Goal: Obtain resource: Download file/media

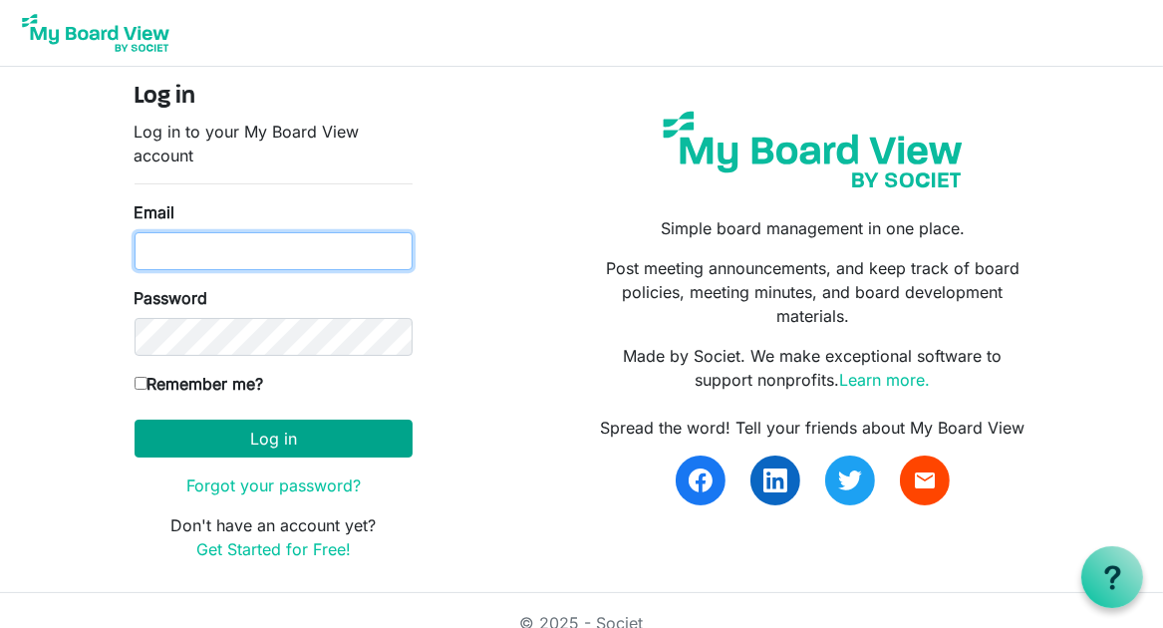
type input "[EMAIL_ADDRESS][DOMAIN_NAME]"
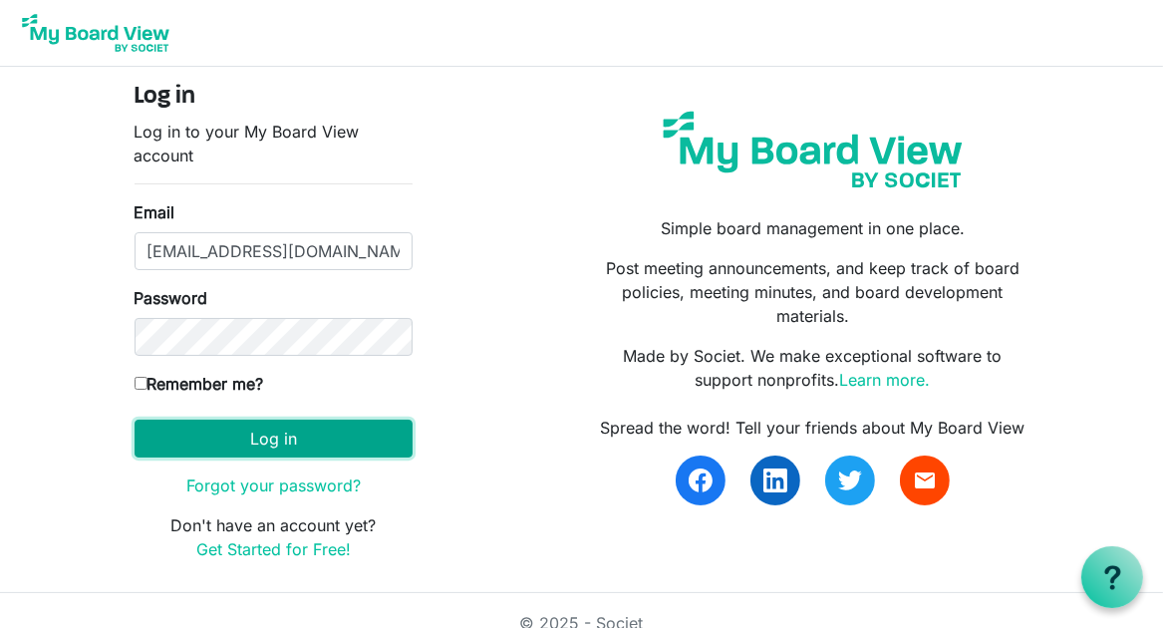
click at [263, 437] on button "Log in" at bounding box center [274, 439] width 278 height 38
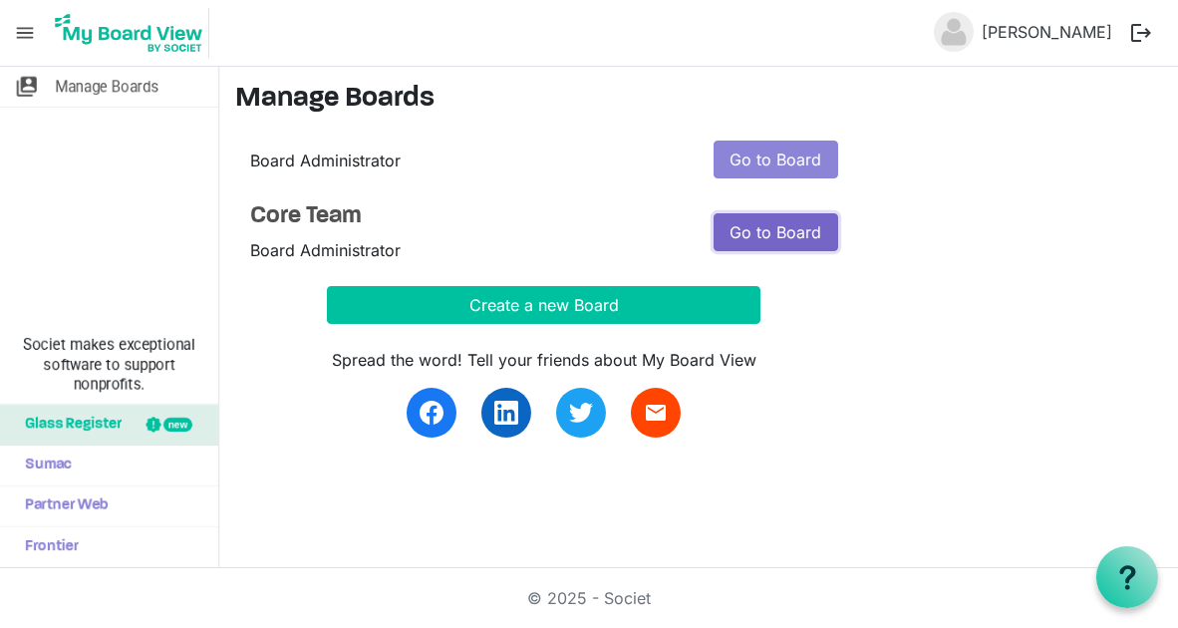
click at [763, 231] on link "Go to Board" at bounding box center [776, 232] width 125 height 38
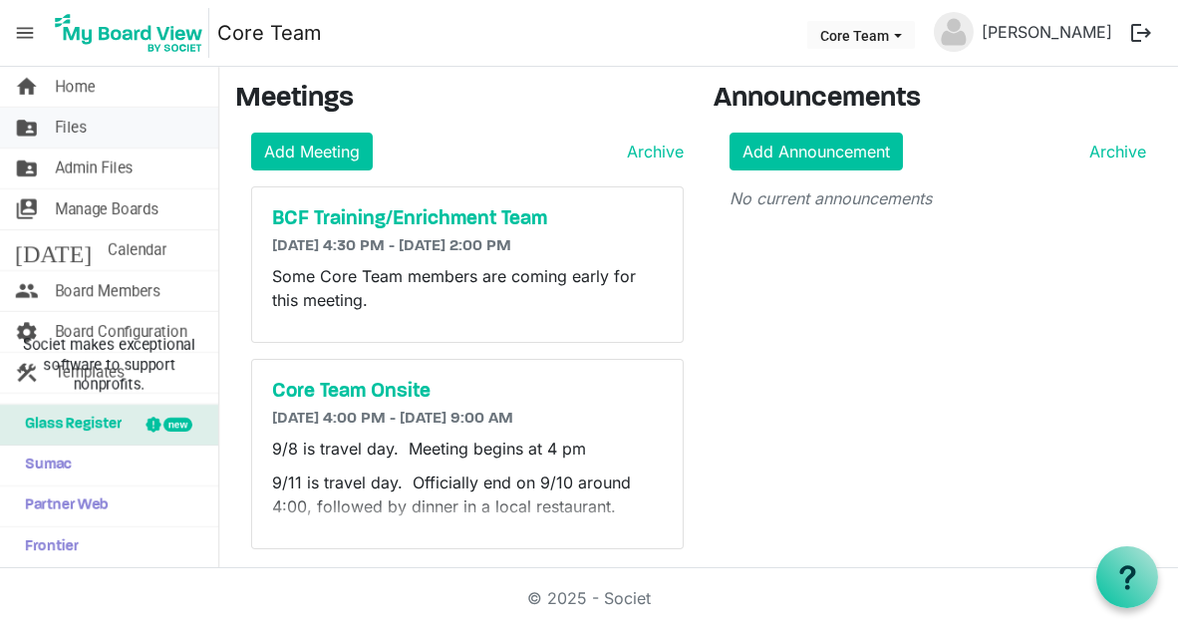
click at [91, 127] on link "folder_shared Files" at bounding box center [109, 128] width 218 height 40
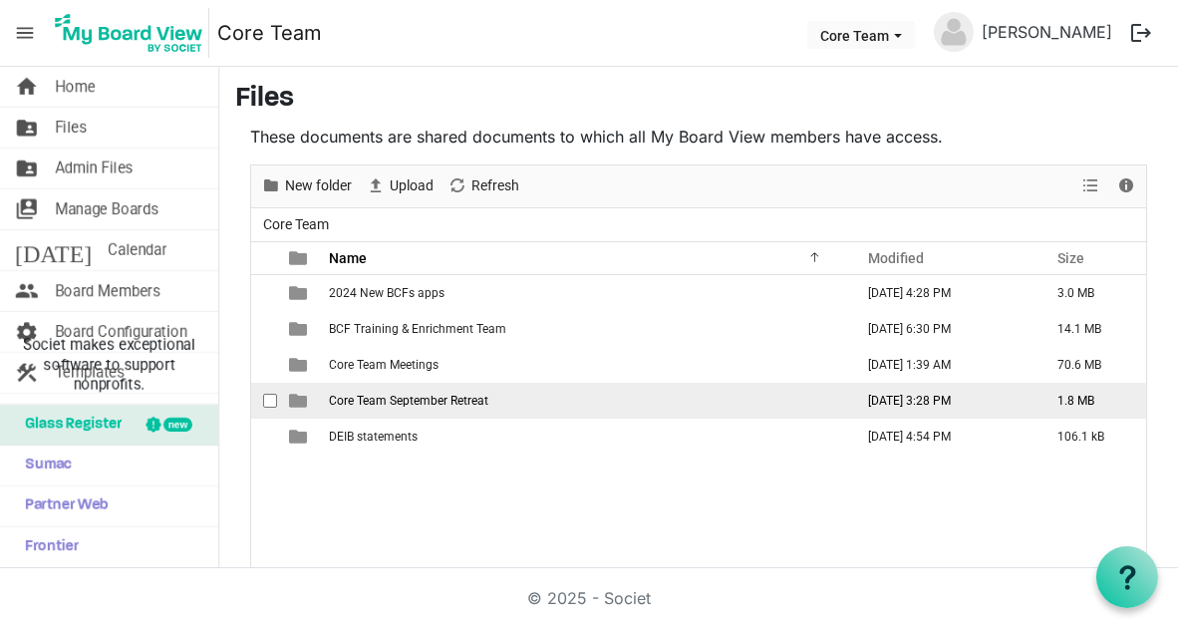
click at [430, 396] on span "Core Team September Retreat" at bounding box center [408, 401] width 159 height 14
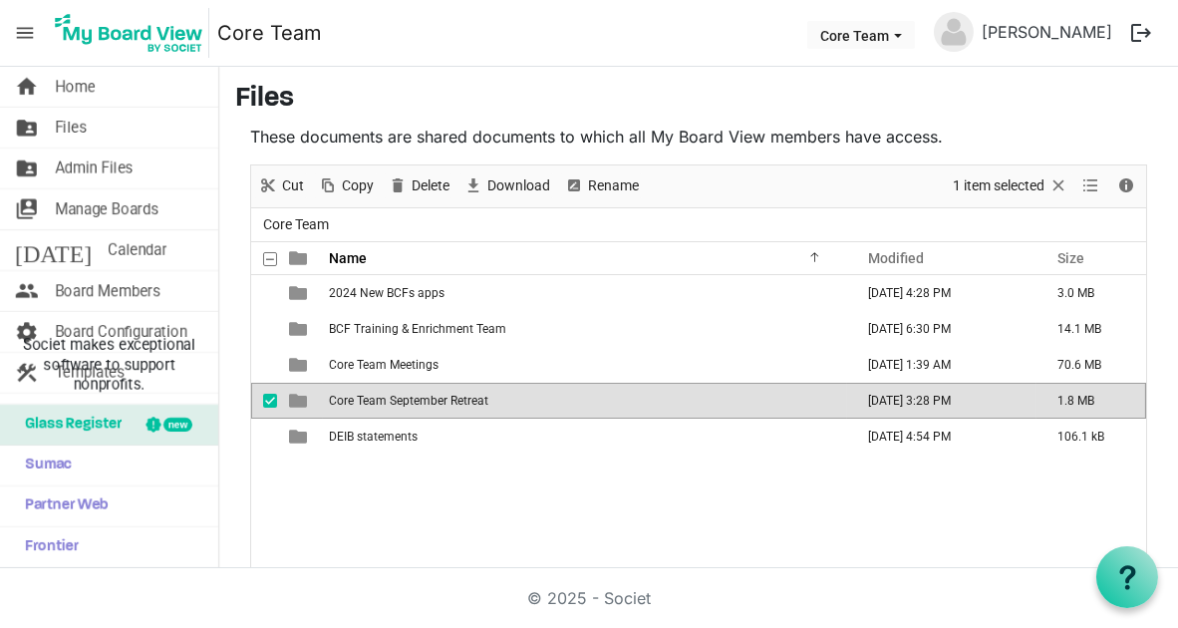
click at [434, 398] on span "Core Team September Retreat" at bounding box center [408, 401] width 159 height 14
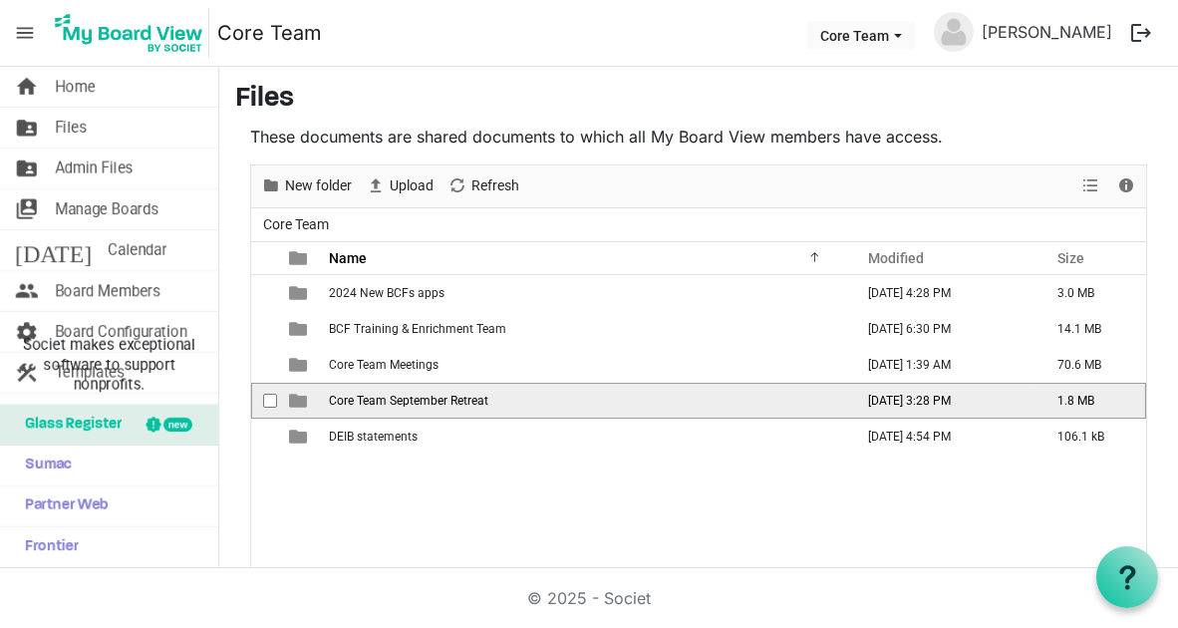
click at [434, 398] on span "Core Team September Retreat" at bounding box center [408, 401] width 159 height 14
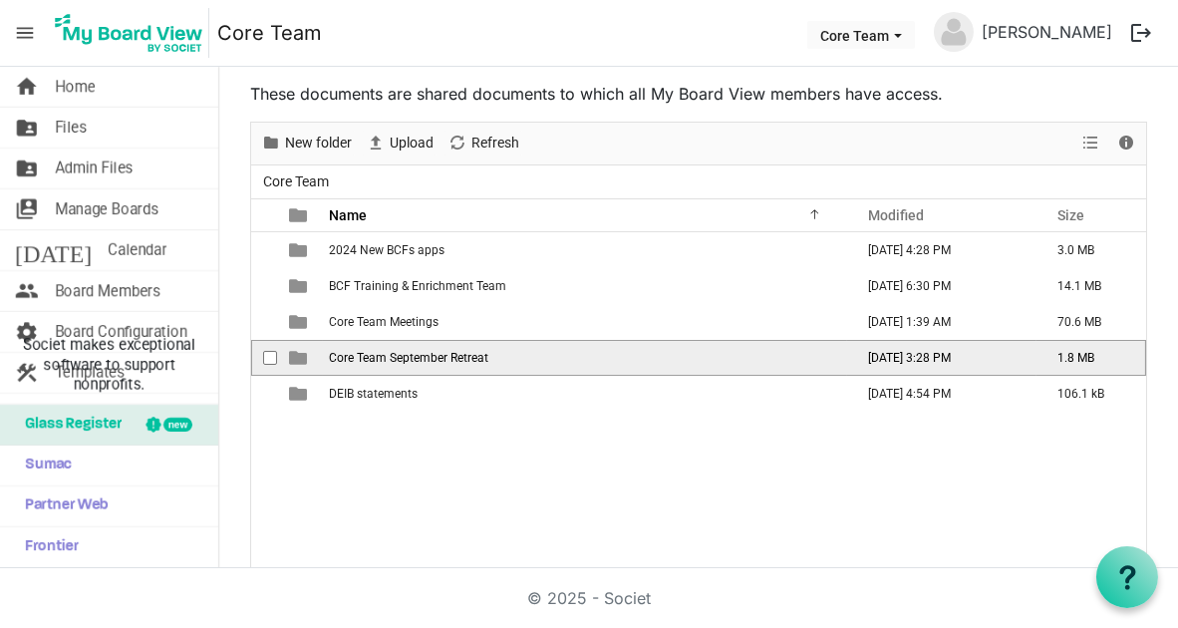
click at [0, 0] on div at bounding box center [0, 0] width 0 height 0
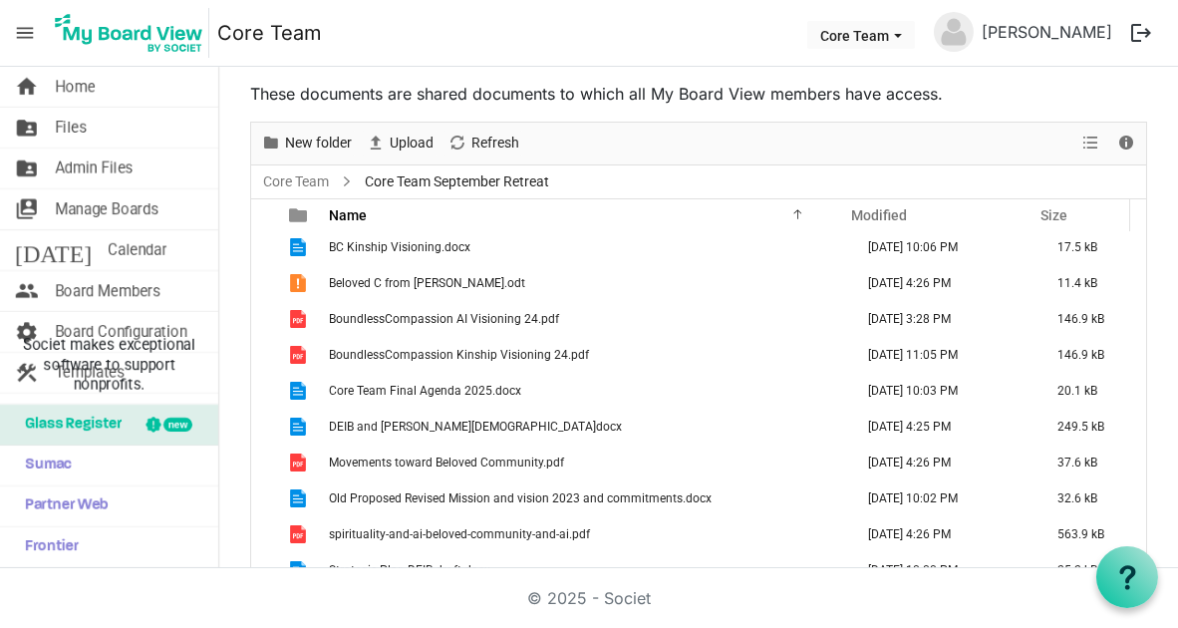
scroll to position [199, 0]
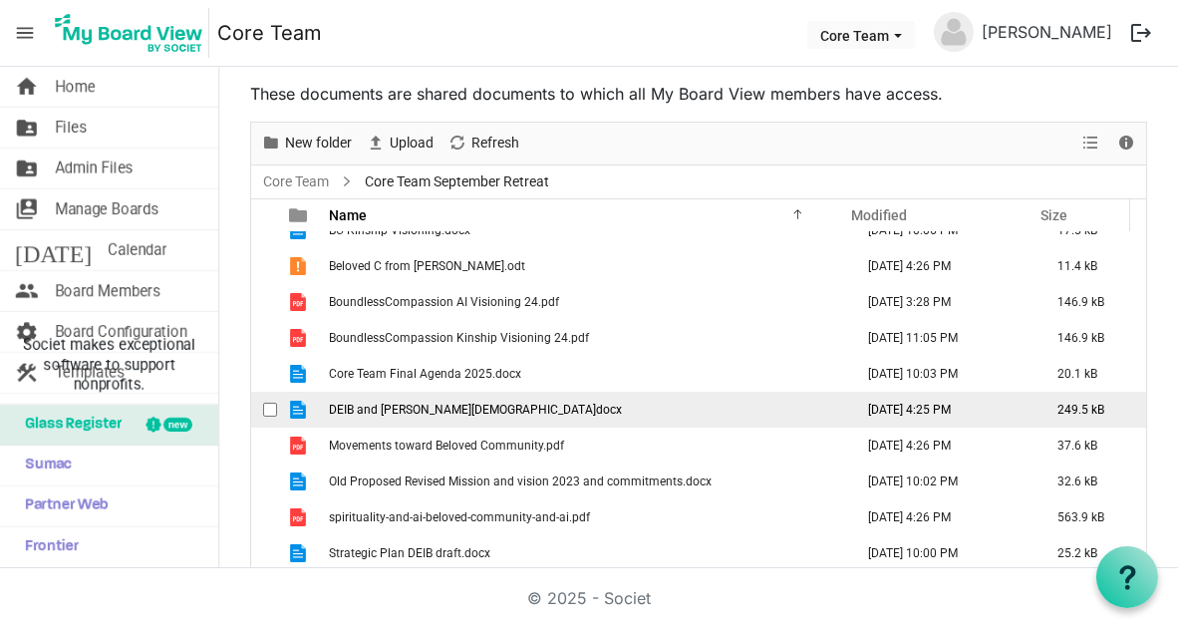
click at [847, 394] on td "August 04, 2025 4:25 PM" at bounding box center [941, 410] width 189 height 36
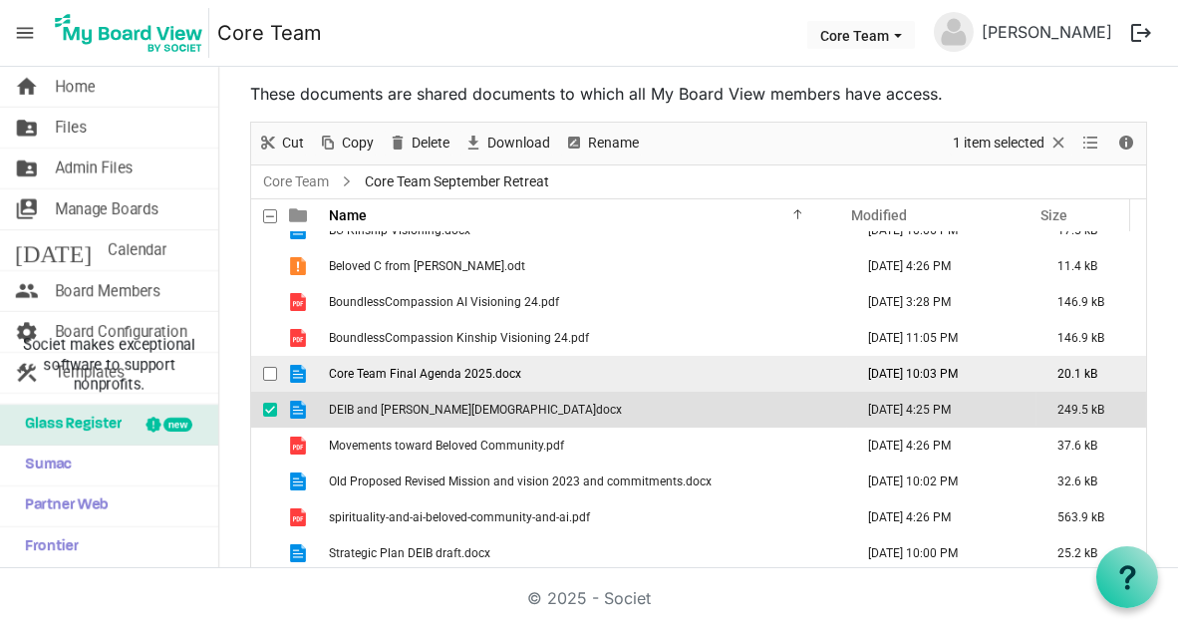
click at [433, 362] on td "Core Team Final Agenda 2025.docx" at bounding box center [585, 374] width 524 height 36
